Goal: Information Seeking & Learning: Learn about a topic

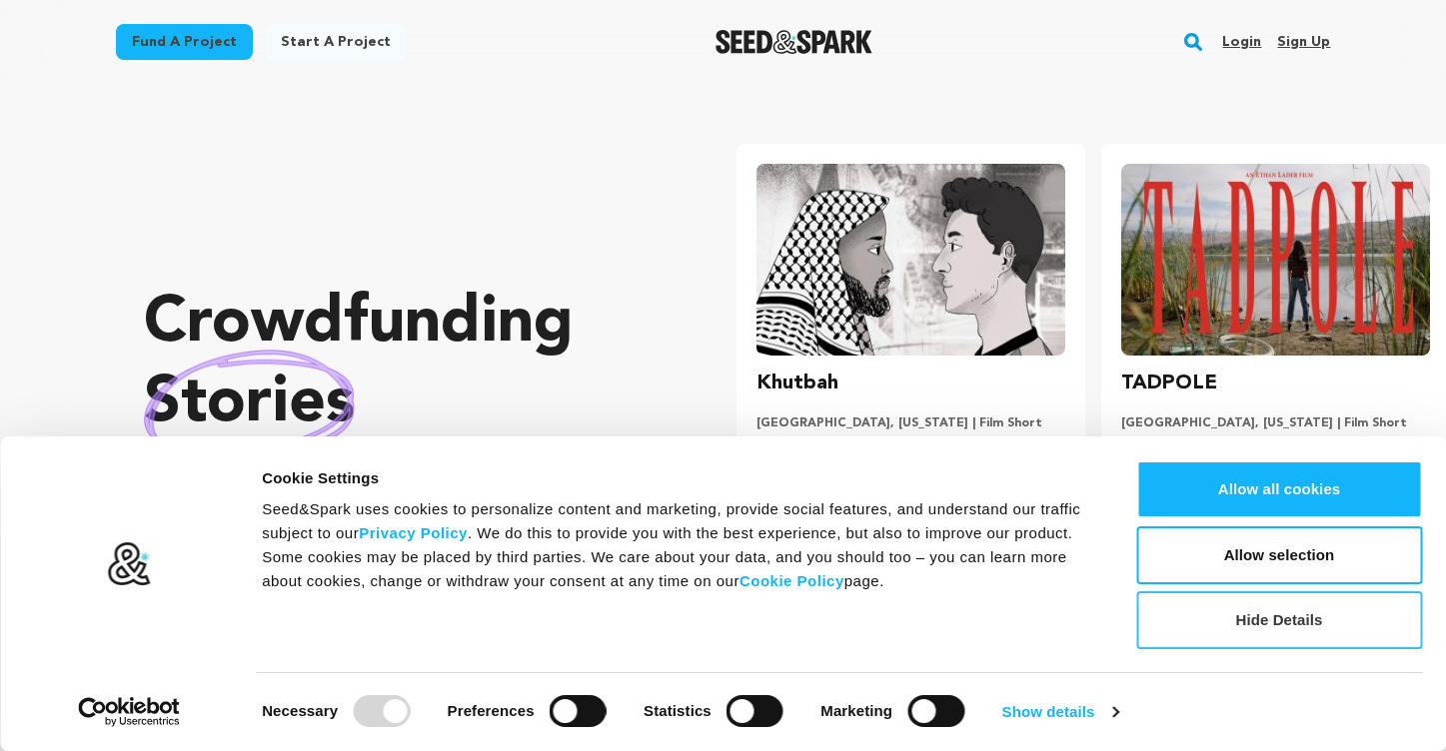
scroll to position [0, 381]
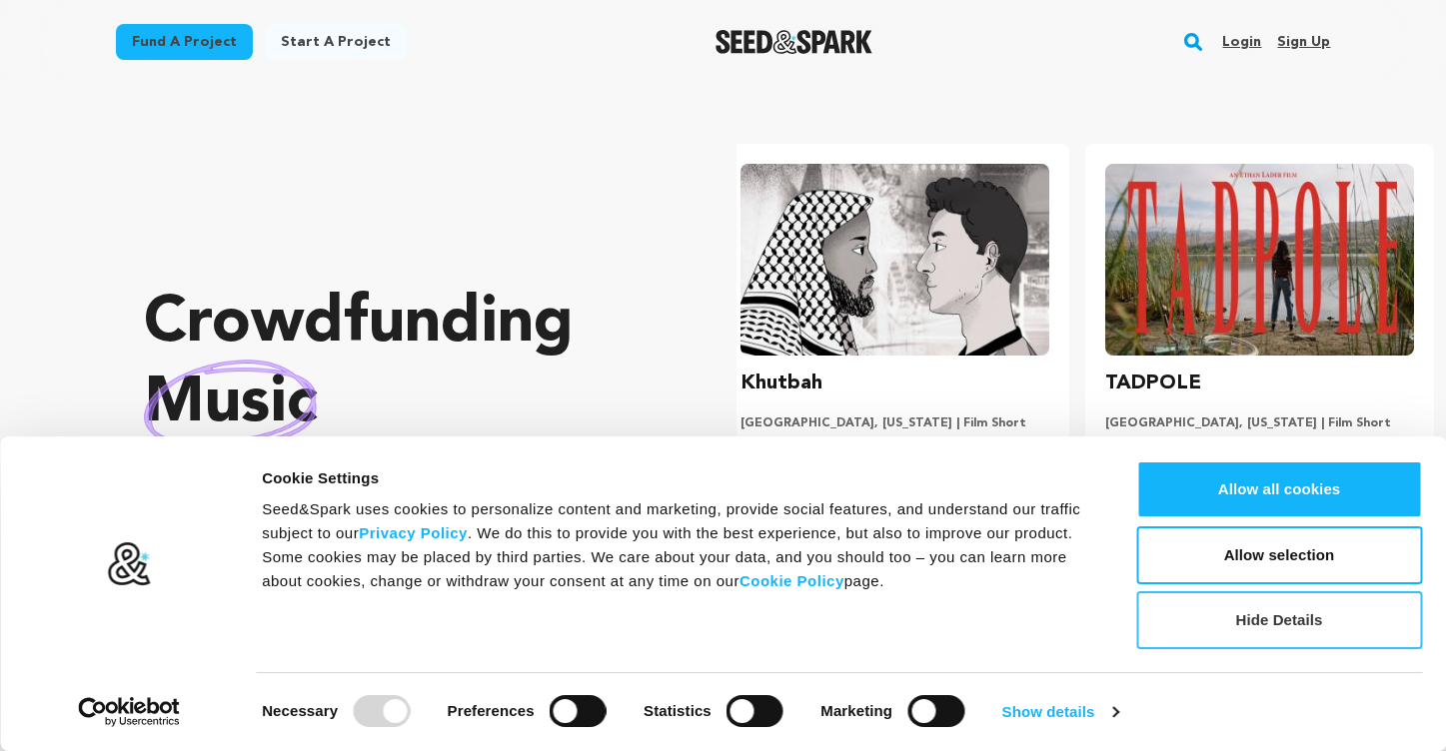
click at [1326, 623] on button "Hide Details" at bounding box center [1279, 620] width 286 height 58
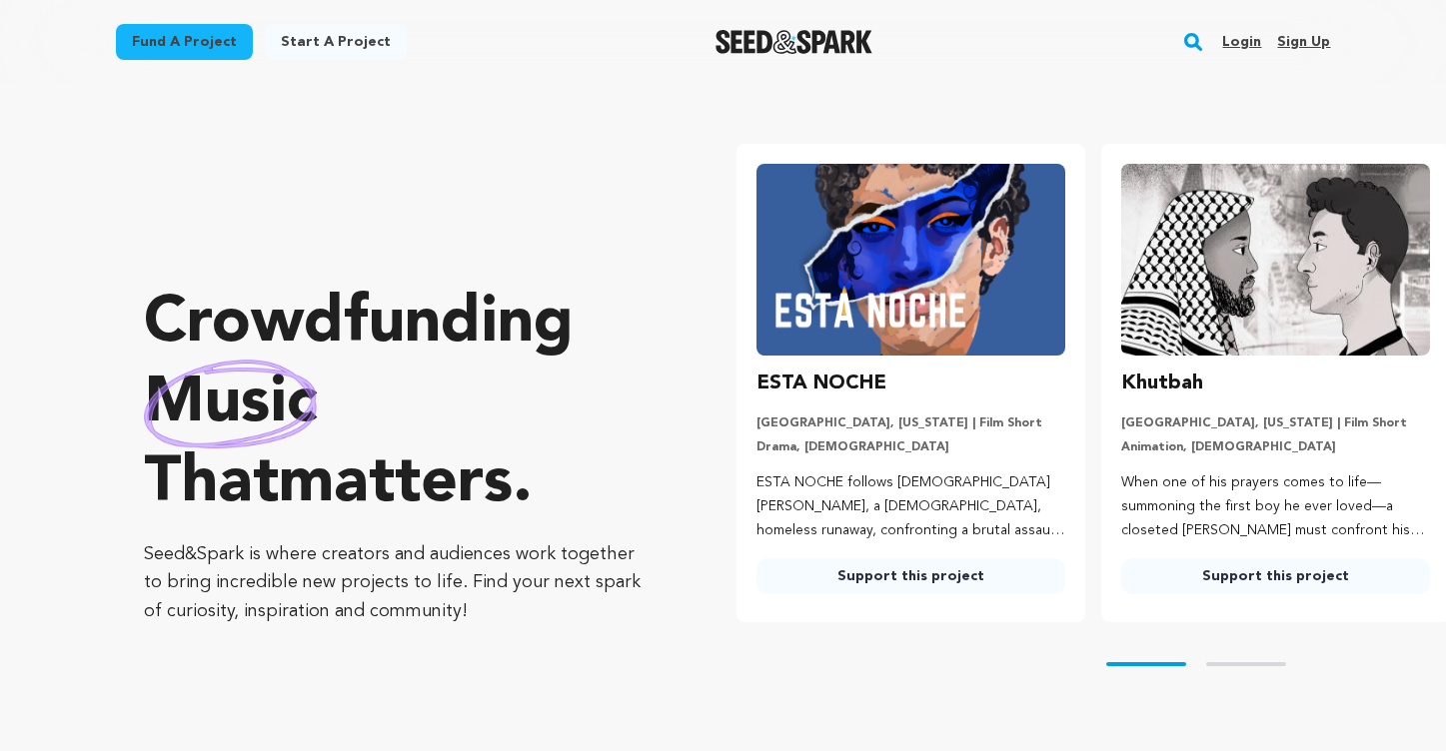
scroll to position [0, 0]
click at [573, 172] on div "Crowdfunding books that matter . Seed&Spark is where creators and audiences wor…" at bounding box center [400, 455] width 513 height 662
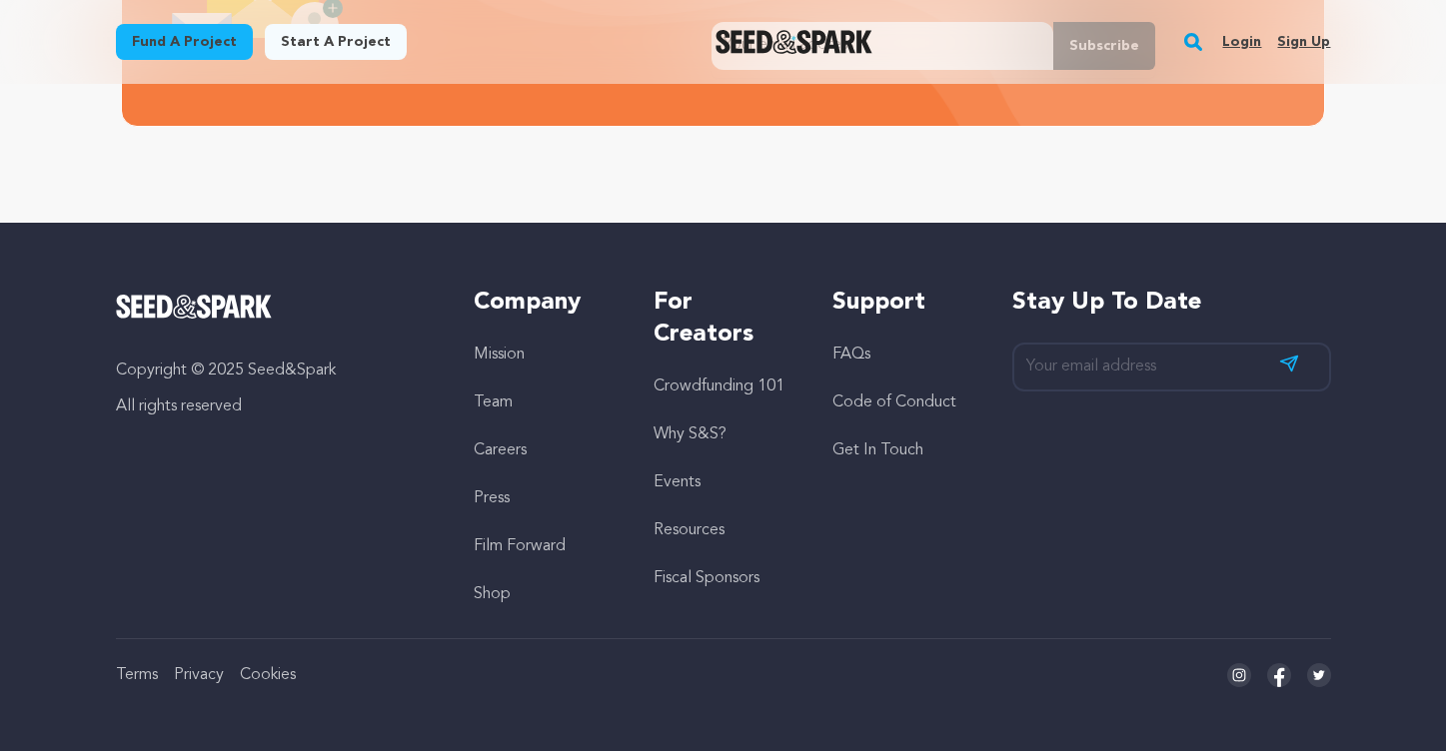
scroll to position [0, 381]
click at [695, 428] on link "Why S&S?" at bounding box center [689, 435] width 73 height 16
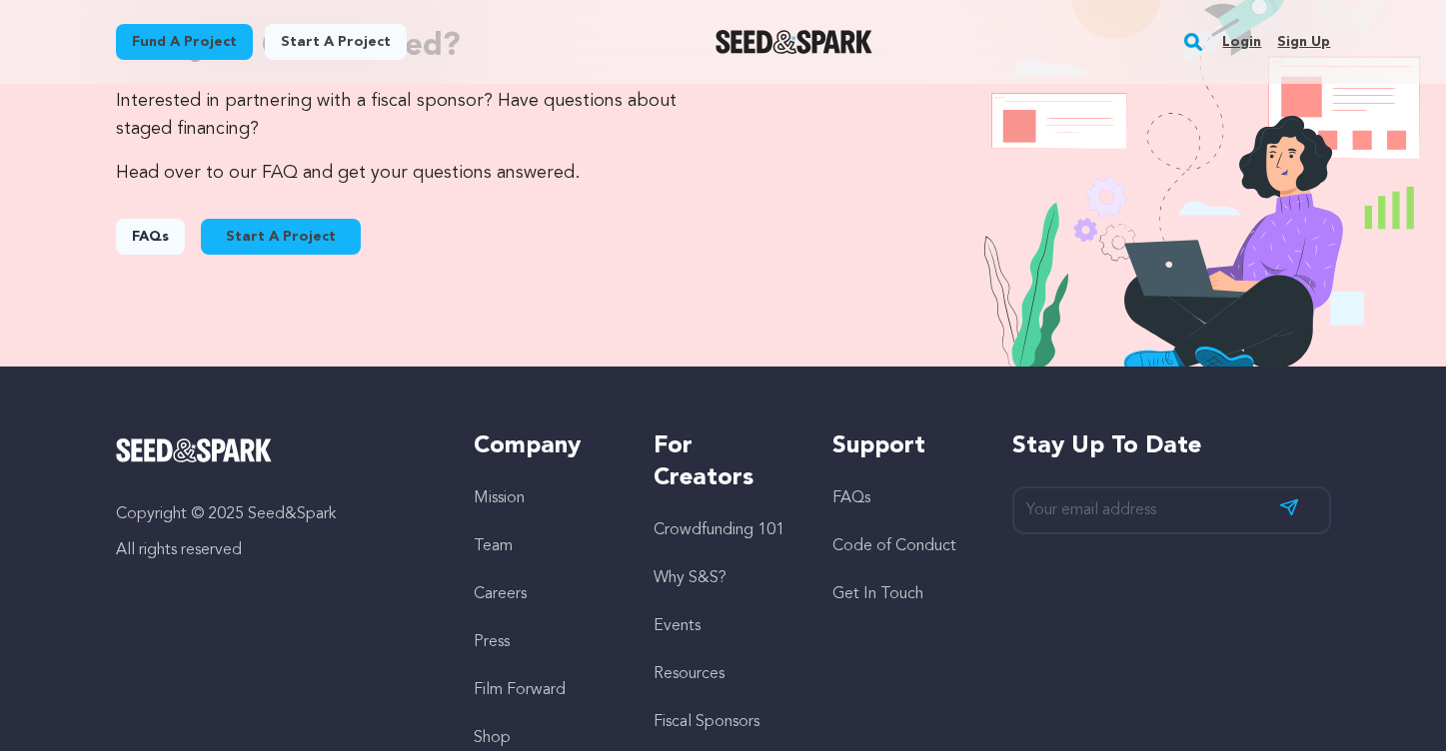
scroll to position [2198, 0]
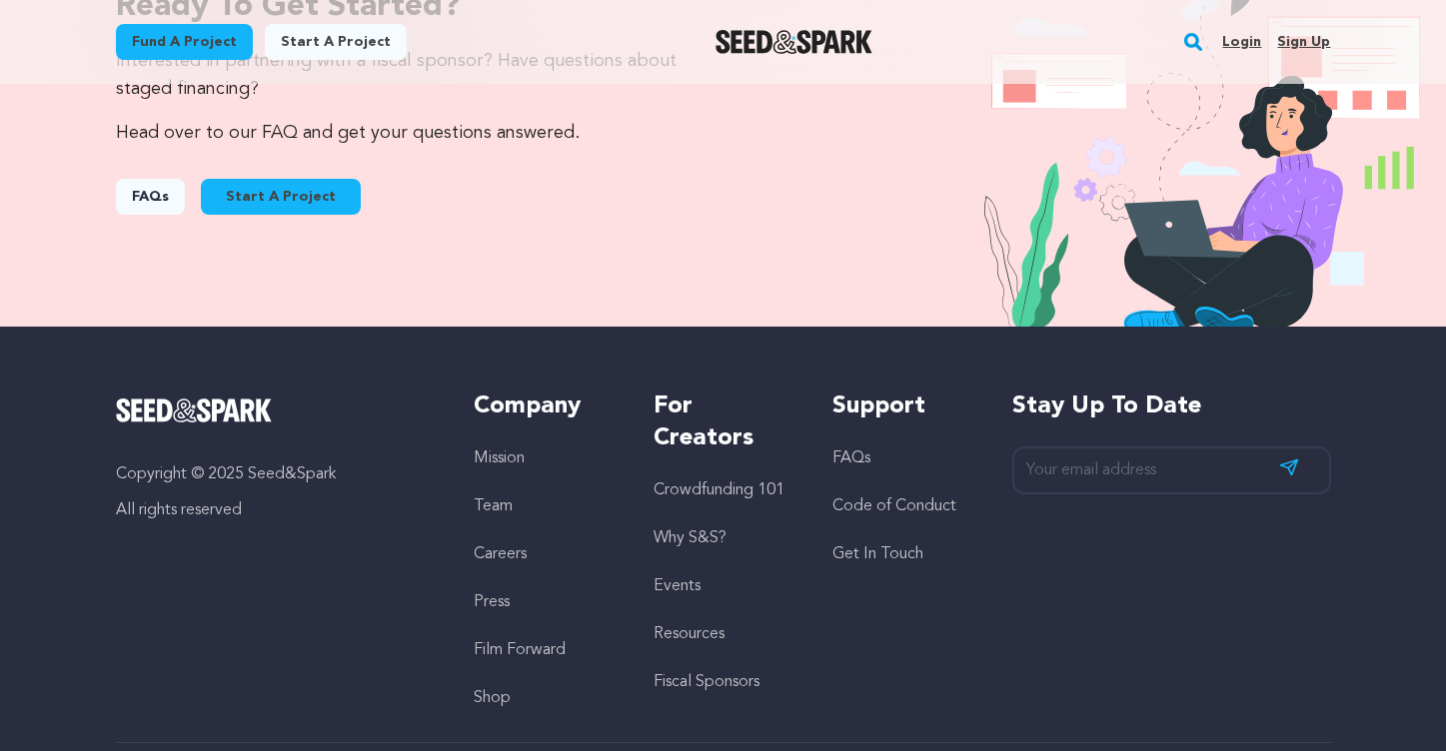
click at [858, 461] on link "FAQs" at bounding box center [851, 459] width 38 height 16
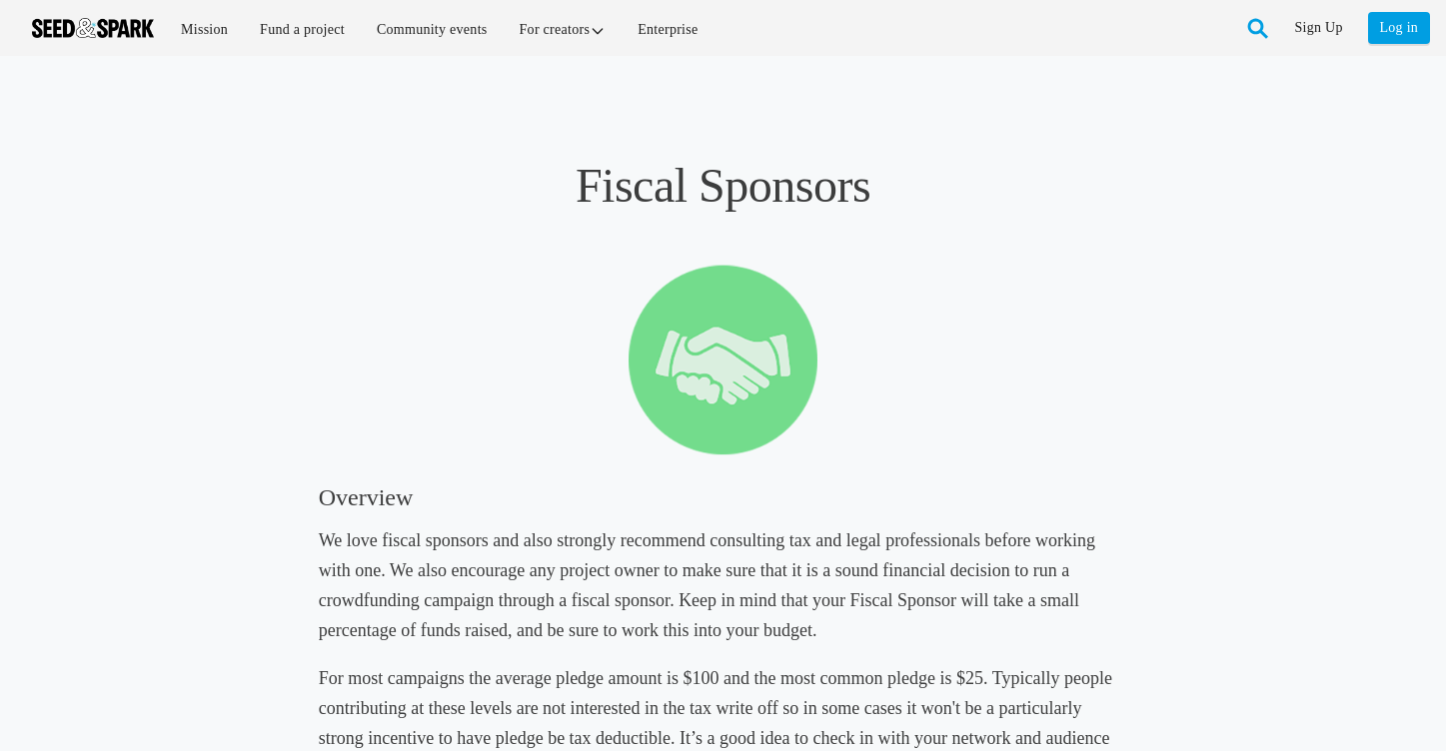
click at [364, 382] on div at bounding box center [723, 367] width 809 height 206
